Goal: Task Accomplishment & Management: Manage account settings

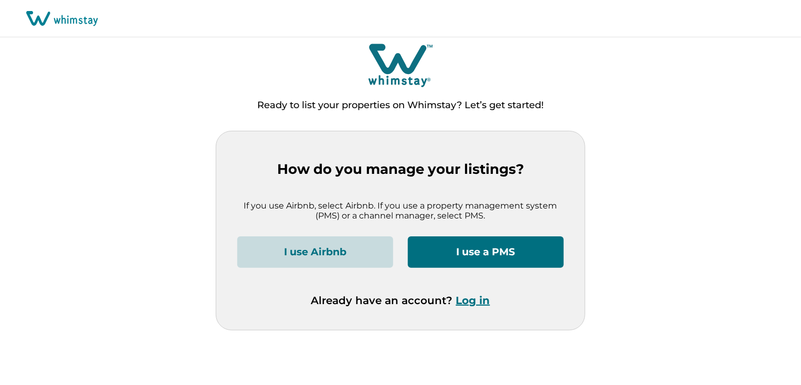
click at [479, 303] on button "Log in" at bounding box center [473, 300] width 34 height 13
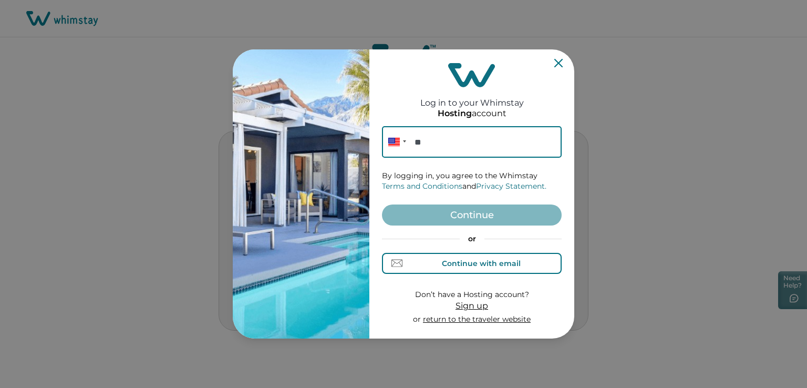
click at [477, 260] on div "Continue with email" at bounding box center [481, 263] width 79 height 8
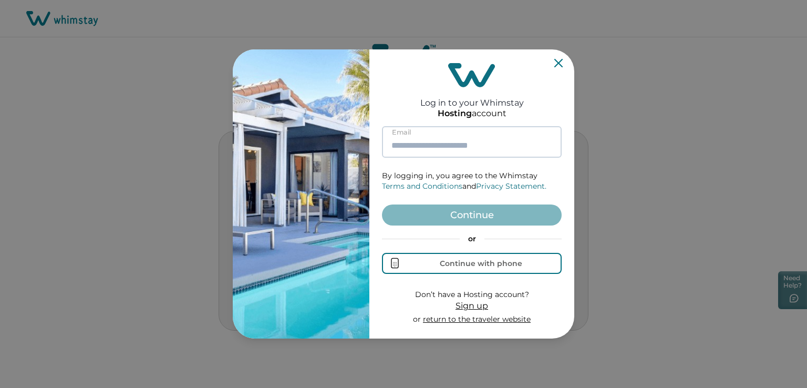
click at [433, 141] on input at bounding box center [472, 142] width 180 height 32
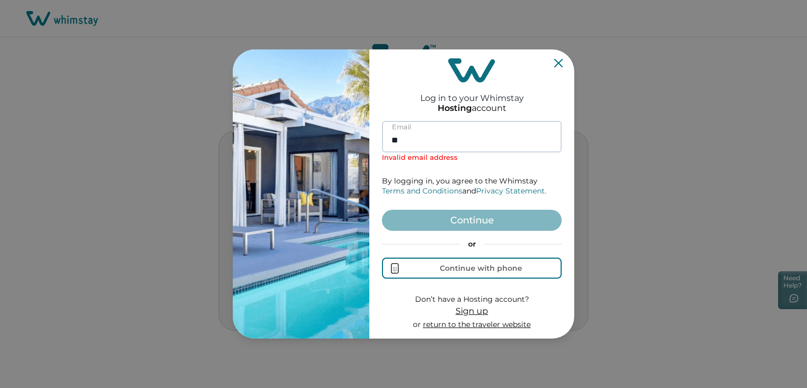
type input "*"
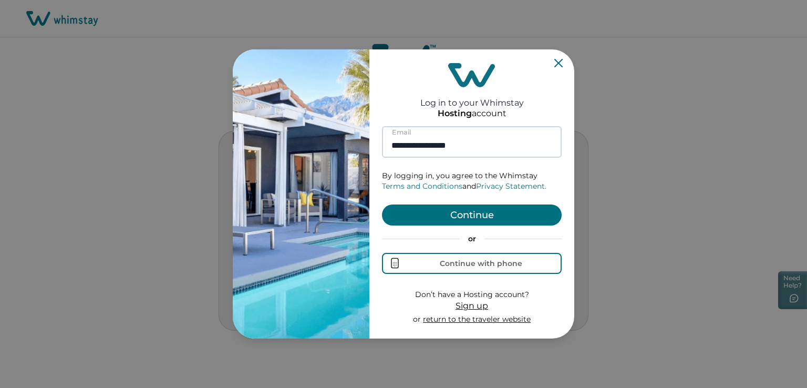
click at [489, 145] on input "**********" at bounding box center [472, 142] width 180 height 32
type input "**********"
click at [466, 214] on button "Continue" at bounding box center [472, 214] width 180 height 21
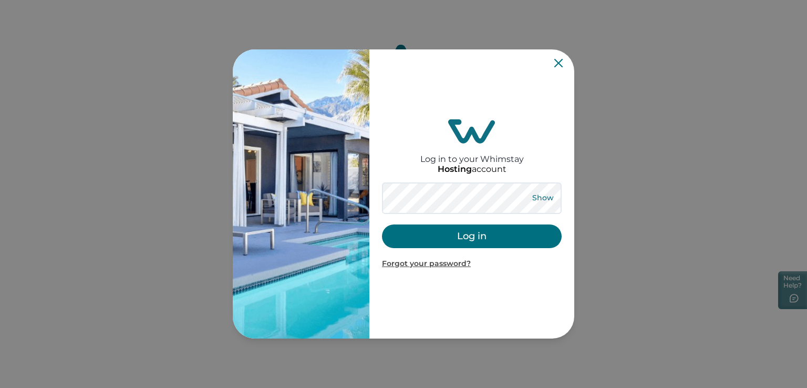
click at [543, 200] on button "Show" at bounding box center [543, 198] width 38 height 15
click at [543, 200] on button "Hide" at bounding box center [542, 198] width 35 height 15
click at [473, 236] on button "Log in" at bounding box center [472, 236] width 180 height 24
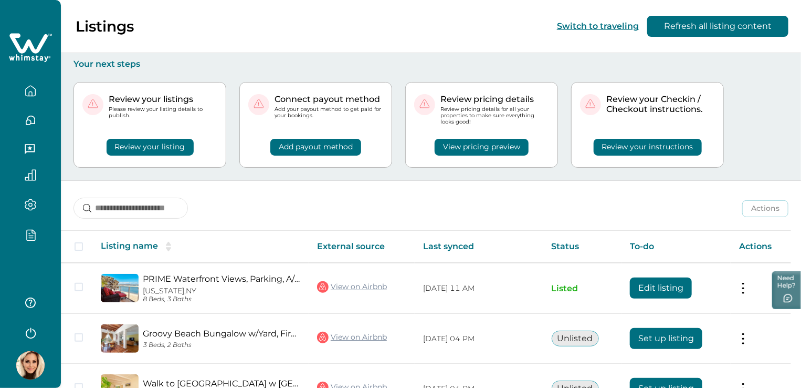
click at [32, 229] on icon "button" at bounding box center [31, 234] width 8 height 11
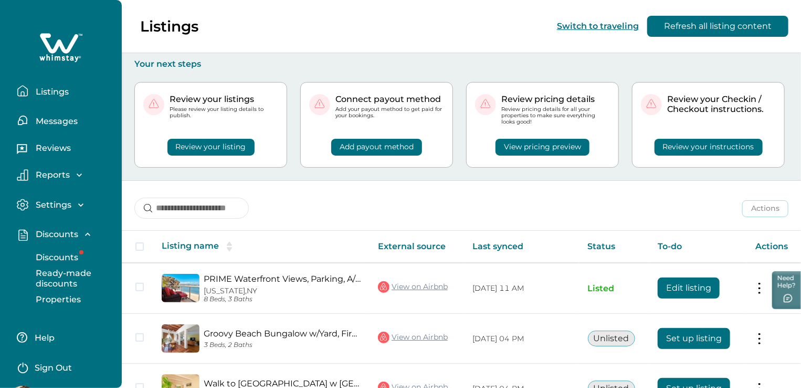
click at [61, 254] on p "Discounts" at bounding box center [56, 257] width 46 height 11
